Goal: Find specific page/section: Find specific page/section

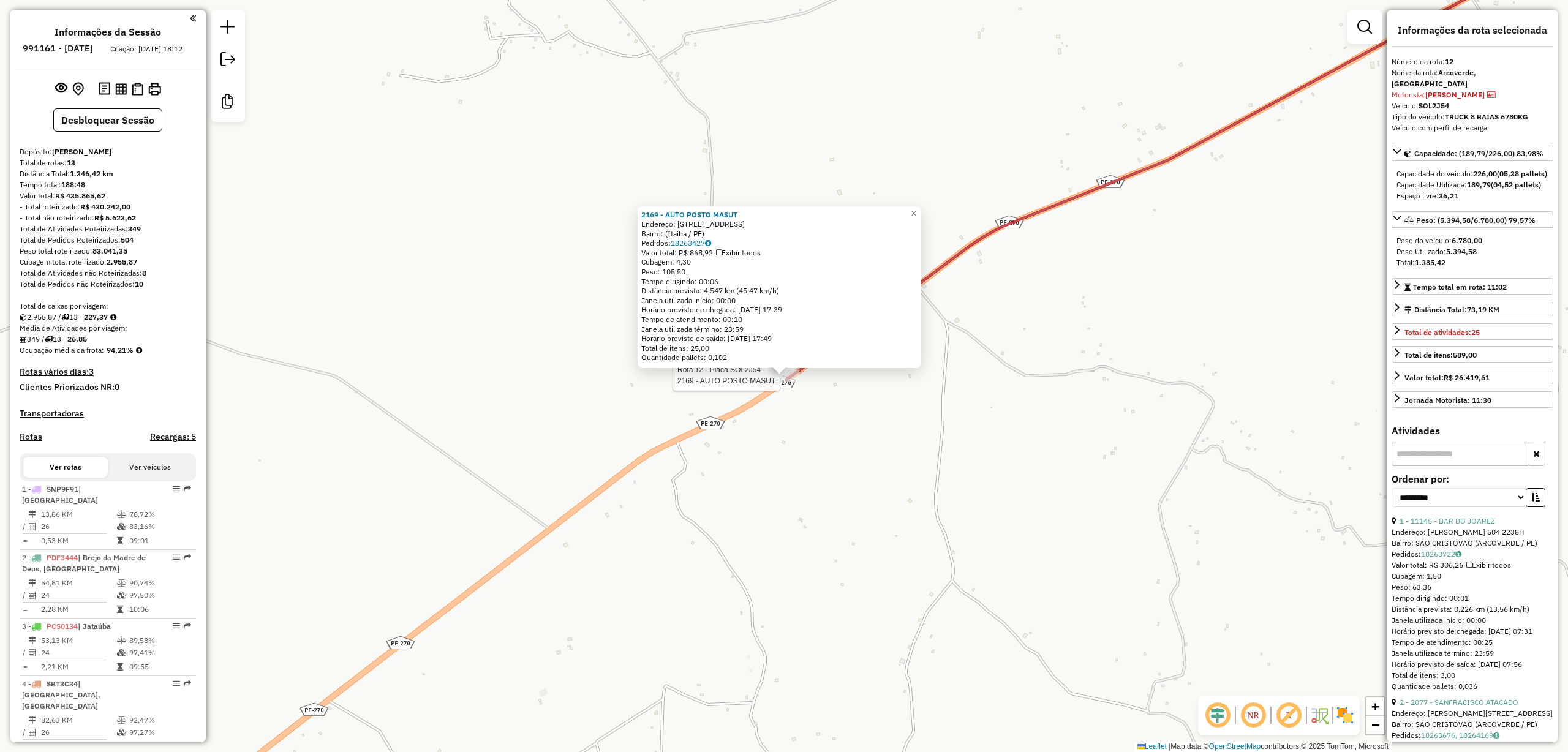
select select "**********"
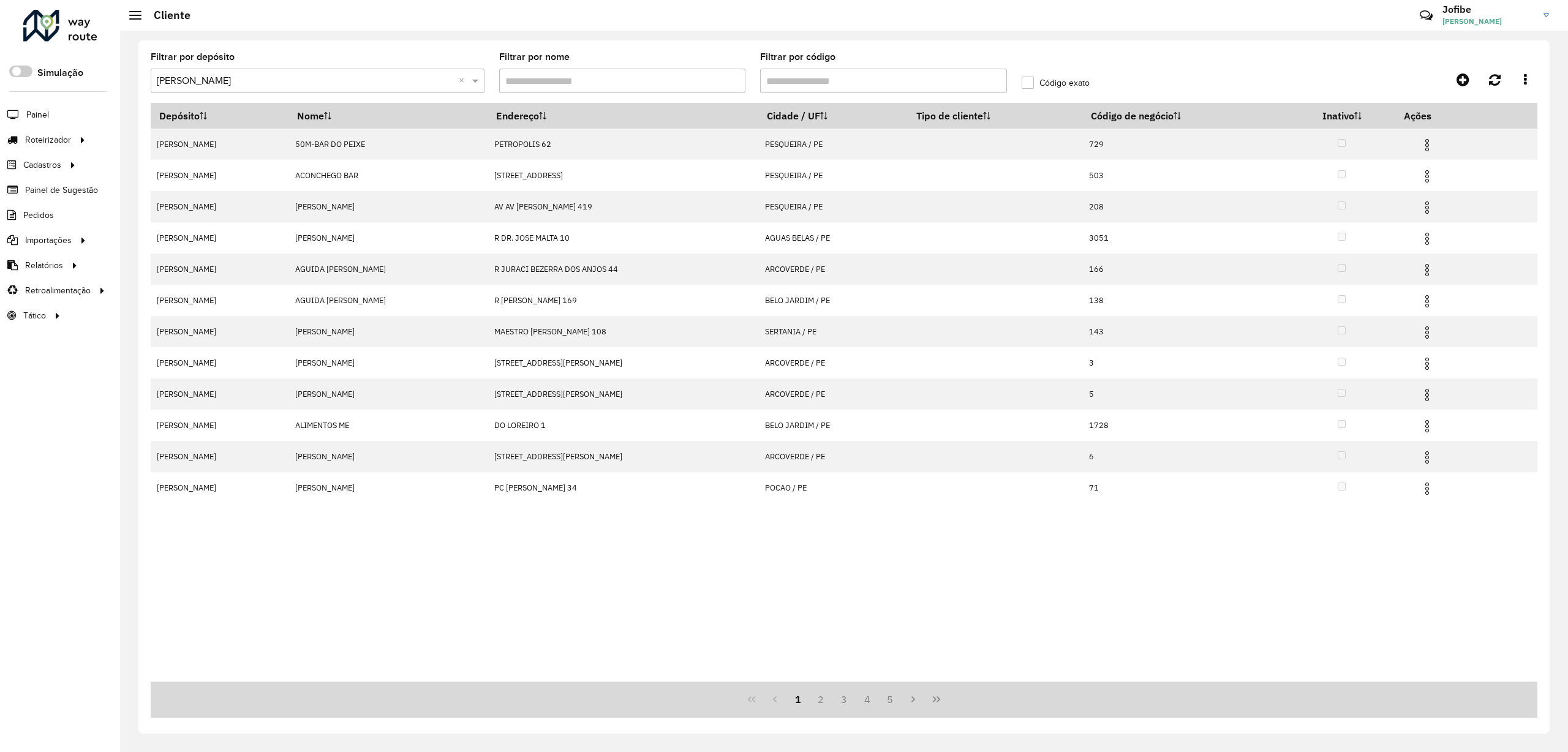
click at [635, 79] on input "Filtrar por nome" at bounding box center [622, 81] width 247 height 25
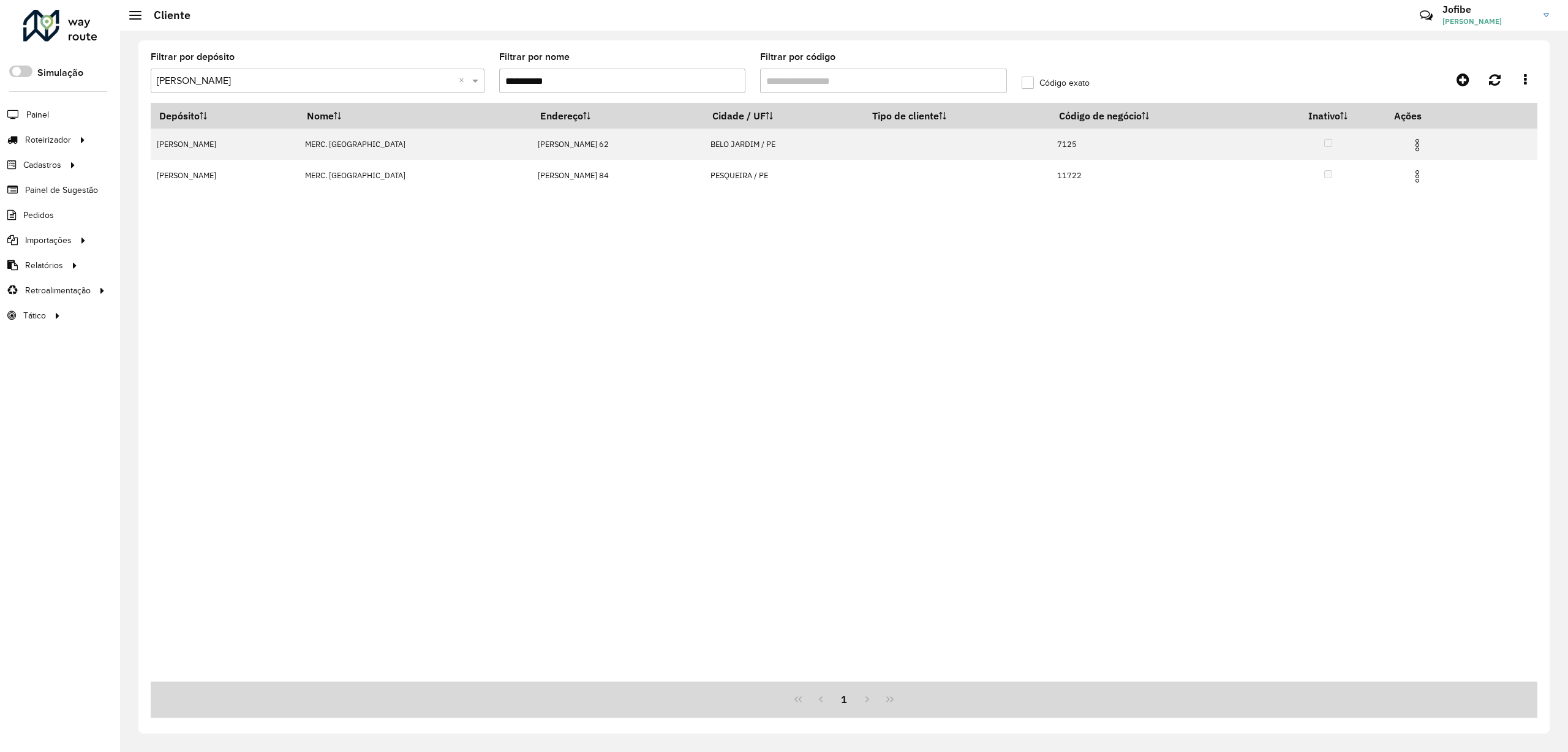
type input "**********"
